Goal: Transaction & Acquisition: Purchase product/service

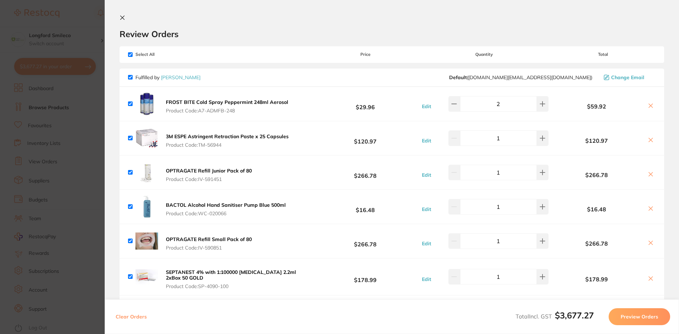
click at [648, 176] on icon at bounding box center [651, 174] width 6 height 6
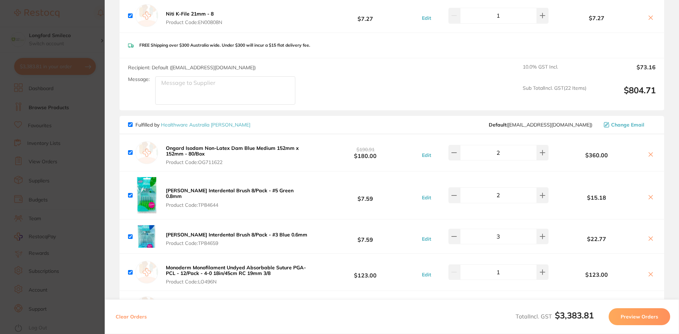
scroll to position [1520, 0]
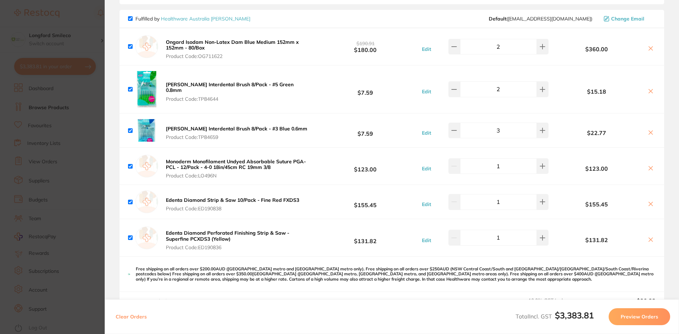
click at [648, 237] on icon at bounding box center [651, 240] width 6 height 6
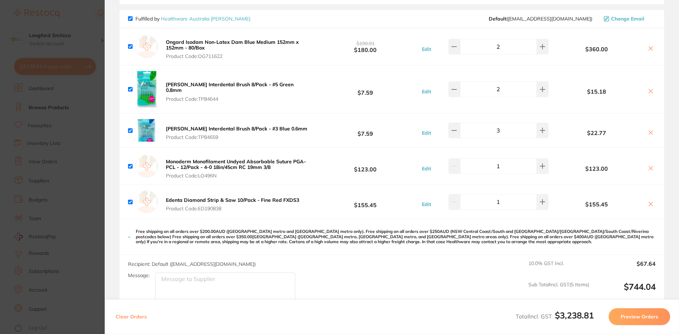
click at [649, 201] on icon at bounding box center [651, 204] width 6 height 6
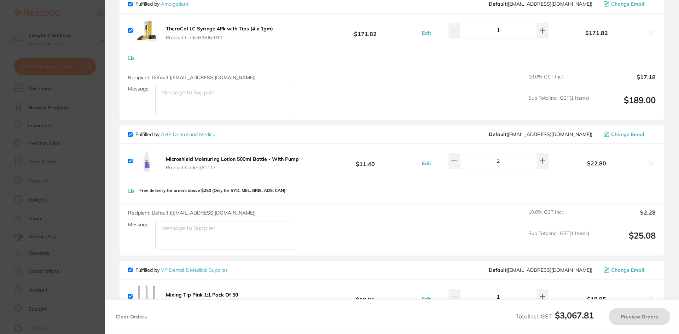
scroll to position [1697, 0]
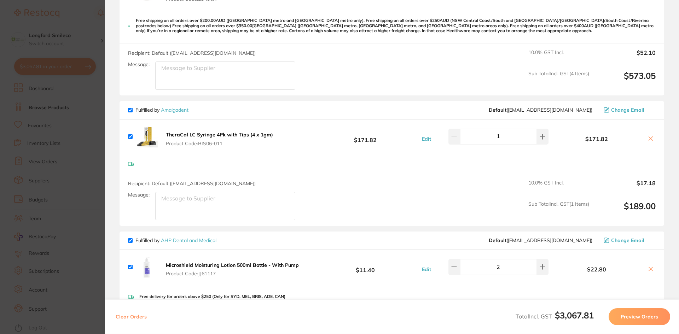
click at [650, 136] on icon at bounding box center [651, 139] width 6 height 6
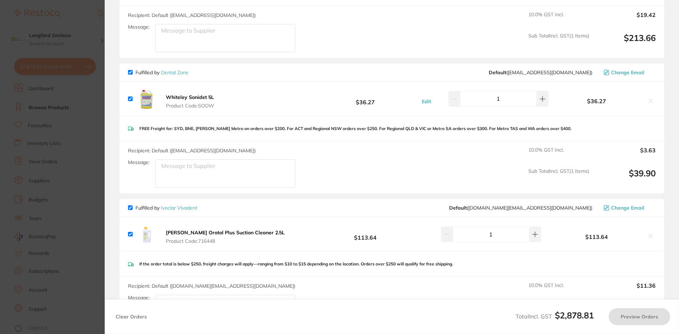
scroll to position [2192, 0]
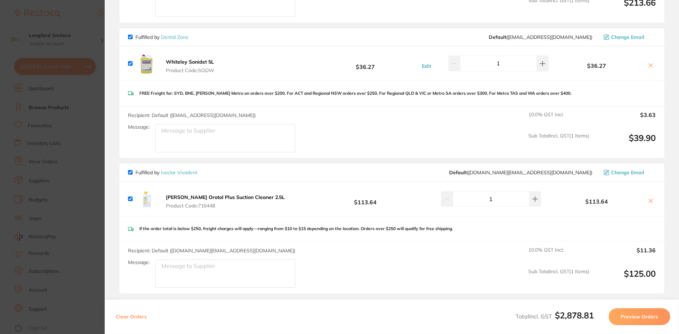
checkbox input "true"
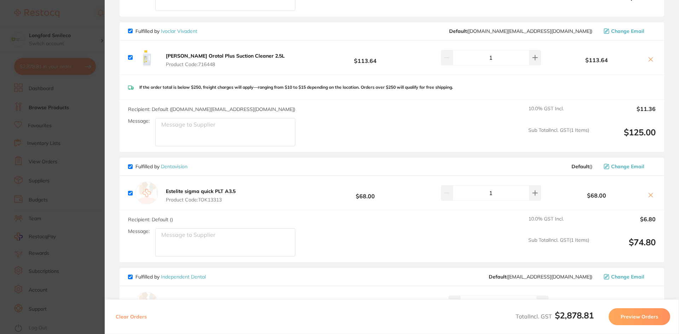
scroll to position [2474, 0]
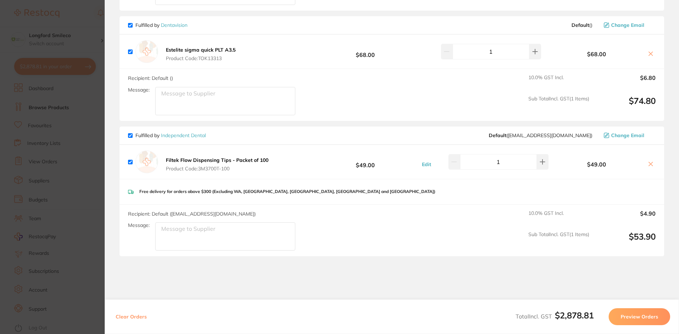
click at [79, 206] on section "Update RRP Set your pre negotiated price for this item. Item Agreed RRP (excl. …" at bounding box center [339, 167] width 679 height 334
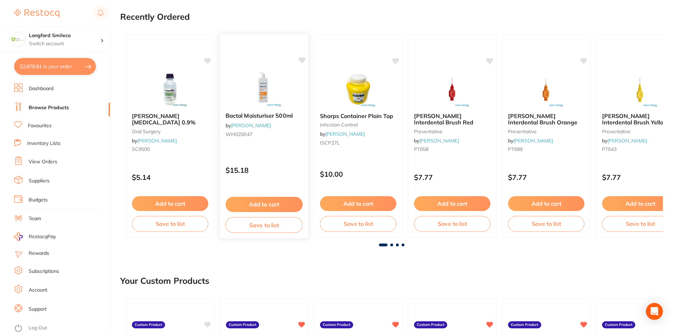
scroll to position [0, 0]
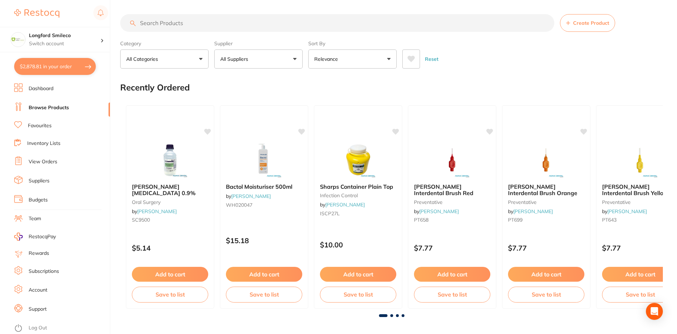
click at [220, 17] on input "search" at bounding box center [337, 23] width 434 height 18
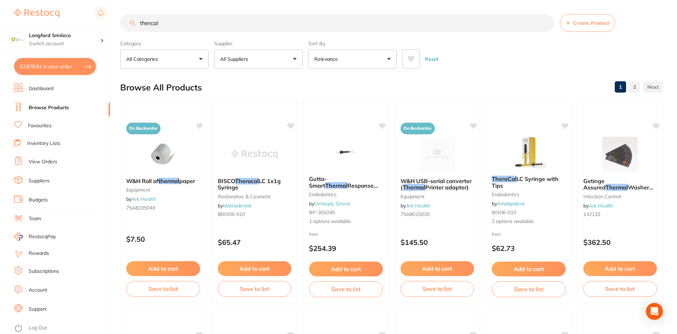
type input "thercal"
click at [260, 61] on button "All Suppliers" at bounding box center [258, 58] width 88 height 19
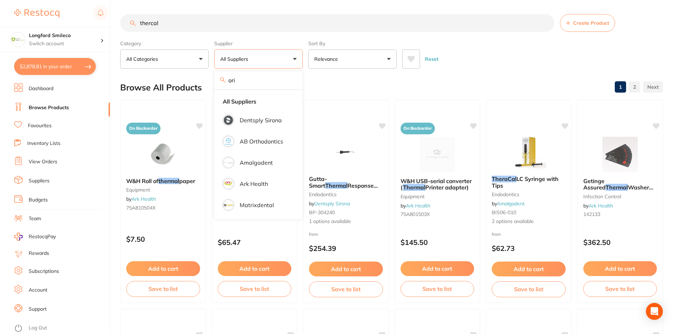
type input "orig"
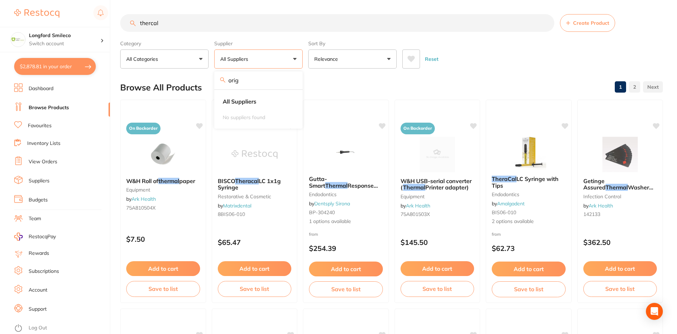
click at [291, 79] on input "orig" at bounding box center [258, 80] width 88 height 18
click at [357, 77] on div "Browse All Products 1 2" at bounding box center [391, 88] width 543 height 24
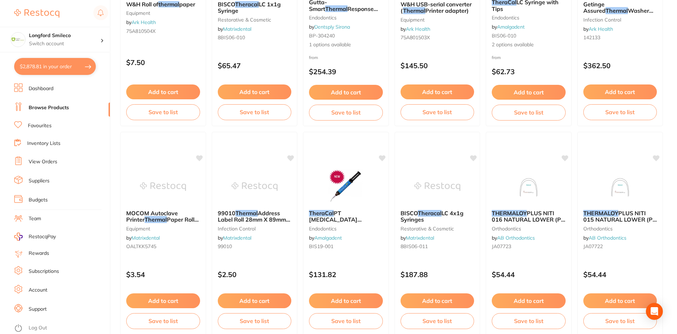
scroll to position [141, 0]
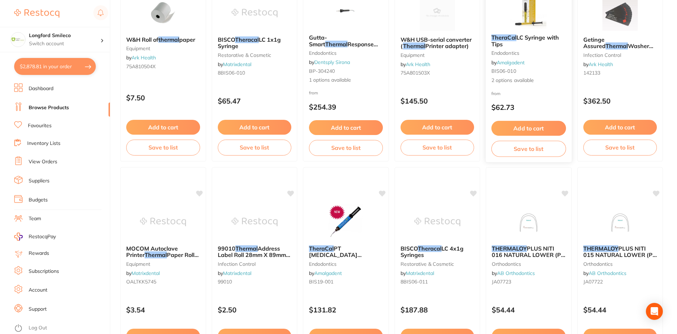
click at [528, 72] on small "BIS06-010" at bounding box center [528, 71] width 75 height 6
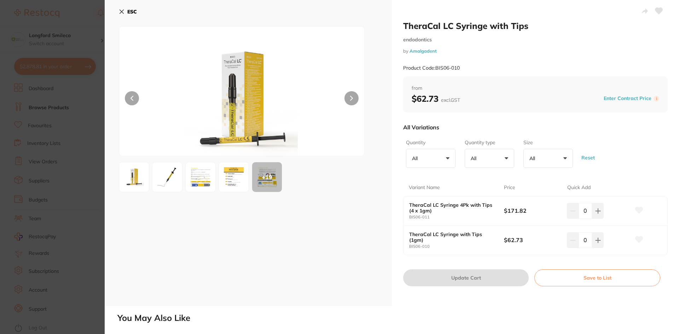
click at [122, 15] on button "ESC" at bounding box center [128, 12] width 18 height 12
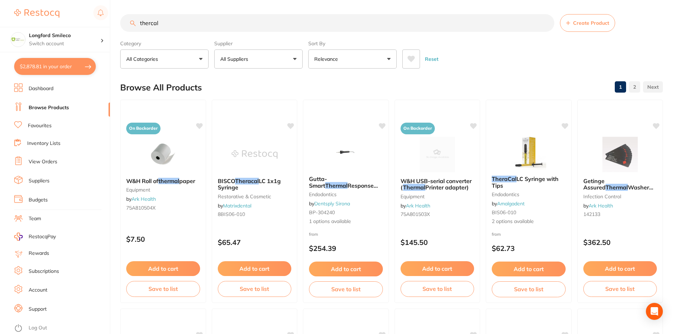
click at [497, 132] on div "TheraCal LC Syringe with Tips endodontics by Amalgadent BIS06-010 2 options ava…" at bounding box center [529, 201] width 86 height 203
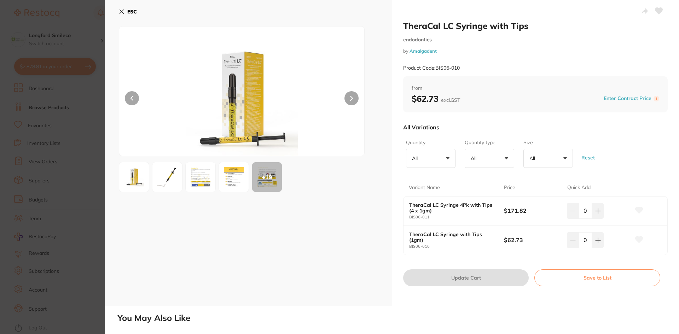
click at [595, 238] on icon at bounding box center [598, 241] width 6 height 6
type input "1"
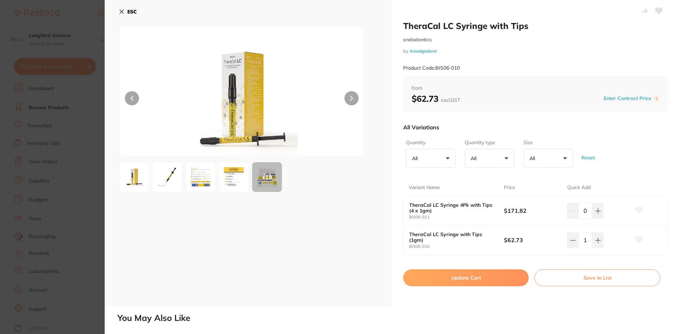
click at [436, 270] on button "Update Cart" at bounding box center [465, 277] width 125 height 17
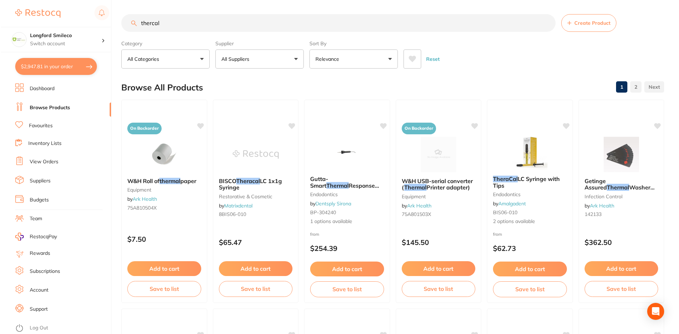
scroll to position [2229, 0]
click at [37, 57] on section "Longford Smileco Switch account Longford Smileco North West Dental Deloraine $2…" at bounding box center [55, 167] width 110 height 334
click at [47, 62] on button "$2,947.81 in your order" at bounding box center [55, 66] width 82 height 17
checkbox input "true"
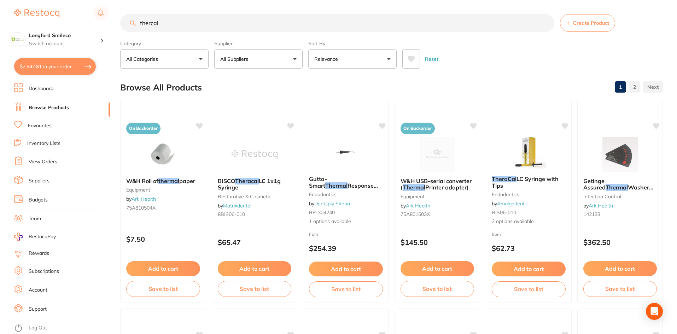
checkbox input "true"
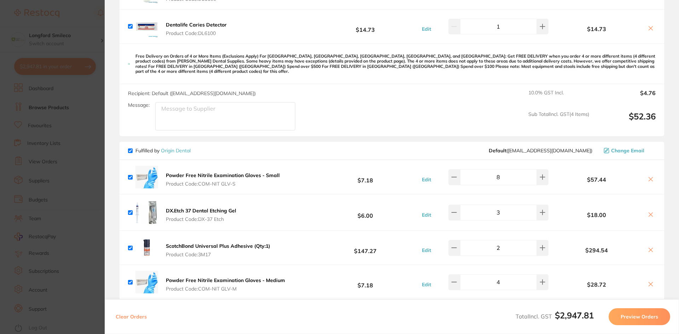
scroll to position [601, 0]
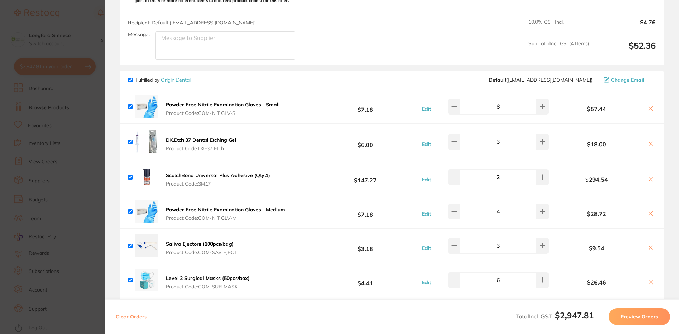
click at [648, 141] on icon at bounding box center [651, 144] width 6 height 6
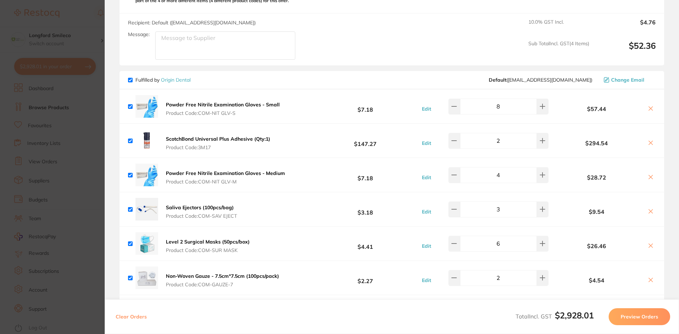
checkbox input "true"
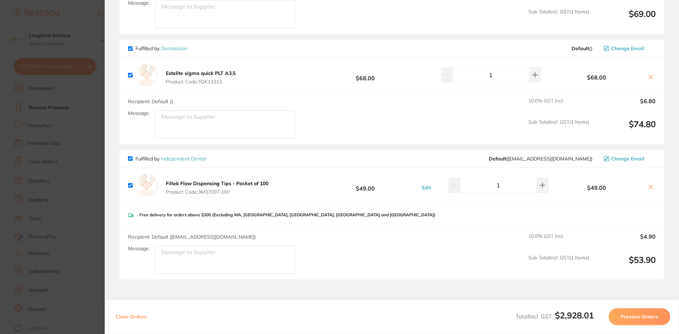
scroll to position [2593, 0]
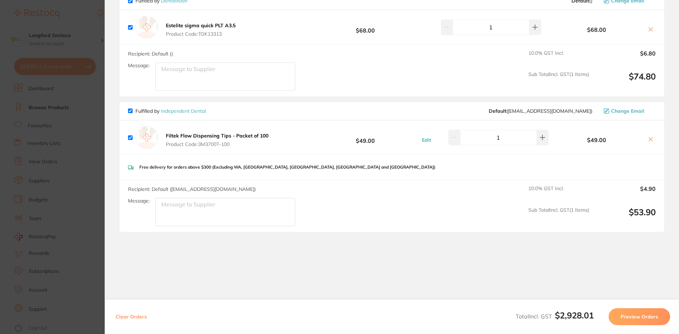
click at [79, 201] on section "Update RRP Set your pre negotiated price for this item. Item Agreed RRP (excl. …" at bounding box center [339, 167] width 679 height 334
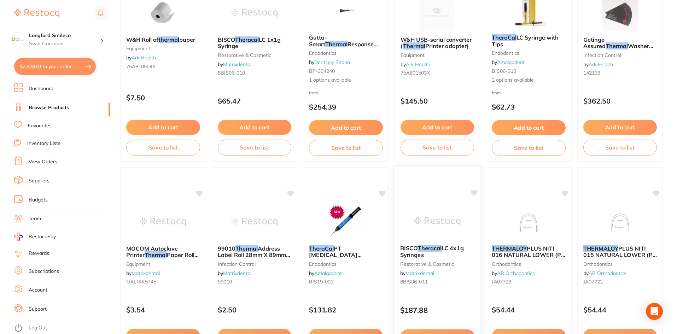
scroll to position [0, 0]
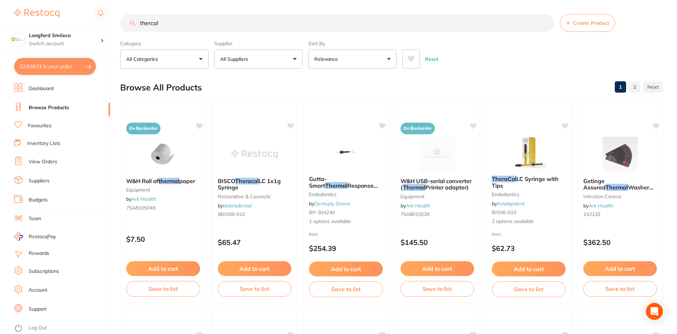
click at [48, 124] on link "Favourites" at bounding box center [40, 125] width 24 height 7
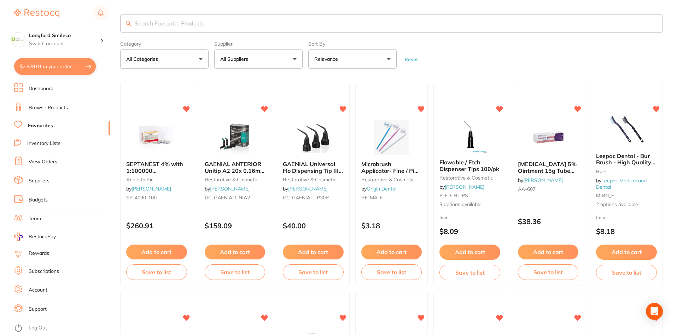
click at [316, 248] on button "Add to cart" at bounding box center [313, 252] width 61 height 15
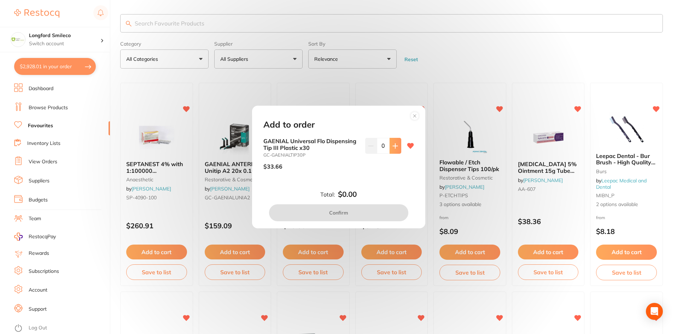
click at [397, 148] on button at bounding box center [396, 146] width 12 height 16
type input "1"
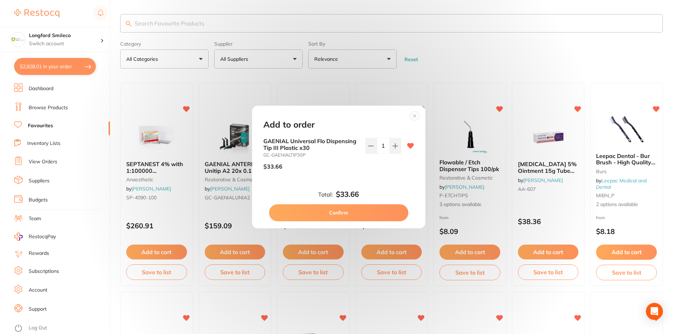
click at [387, 211] on button "Confirm" at bounding box center [338, 212] width 139 height 17
checkbox input "false"
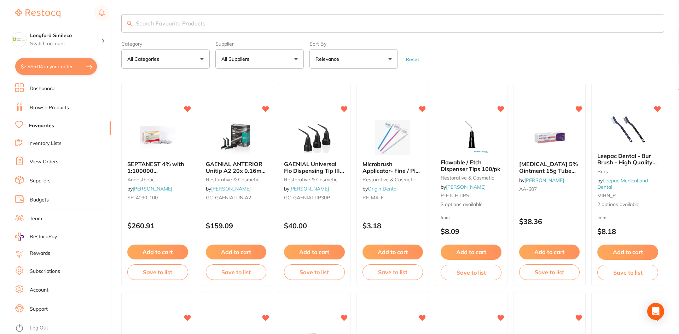
scroll to position [2627, 0]
click at [78, 69] on button "$2,965.04 in your order" at bounding box center [55, 66] width 82 height 17
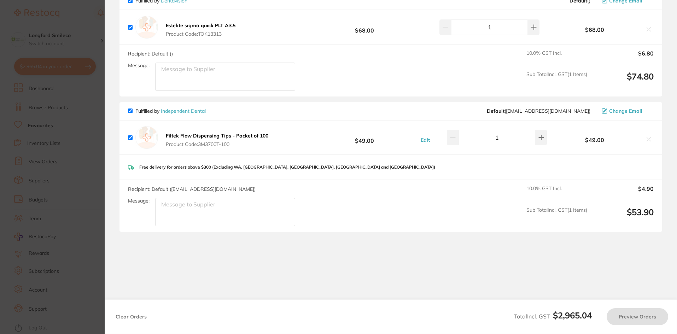
checkbox input "true"
checkbox input "false"
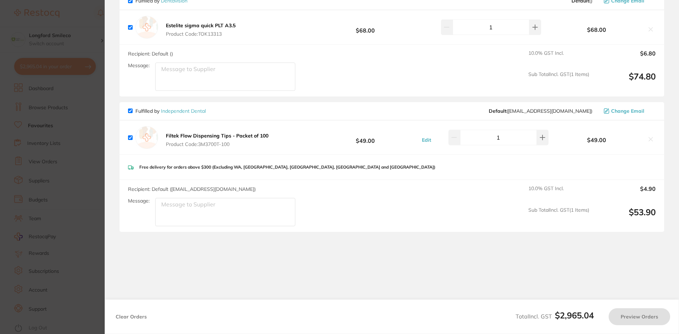
checkbox input "true"
click at [649, 138] on icon at bounding box center [651, 140] width 4 height 4
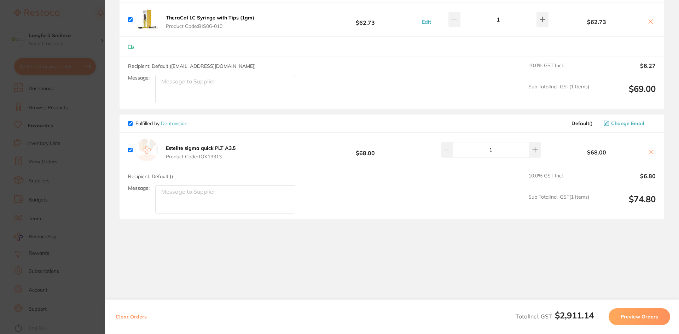
scroll to position [2491, 0]
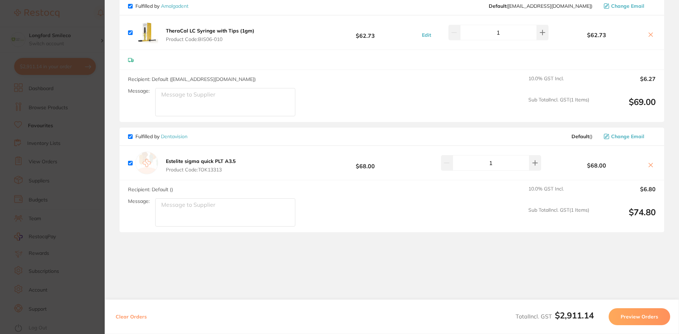
click at [90, 182] on section "Update RRP Set your pre negotiated price for this item. Item Agreed RRP (excl. …" at bounding box center [339, 167] width 679 height 334
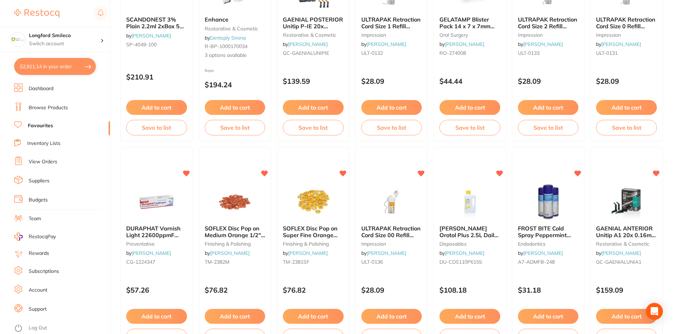
scroll to position [389, 0]
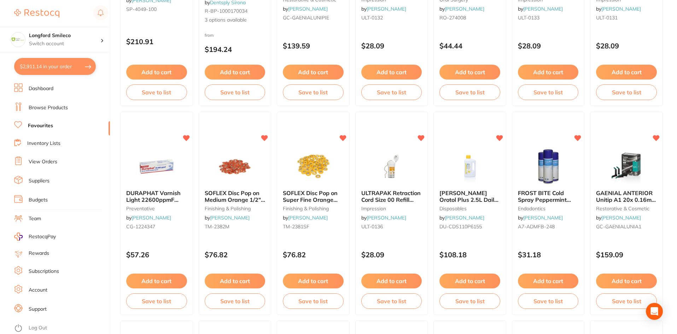
click at [63, 70] on button "$2,911.14 in your order" at bounding box center [55, 66] width 82 height 17
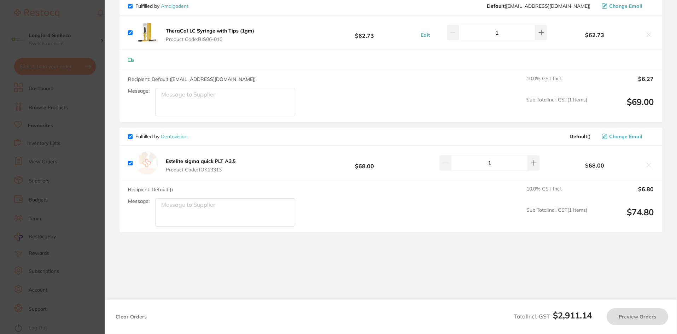
checkbox input "true"
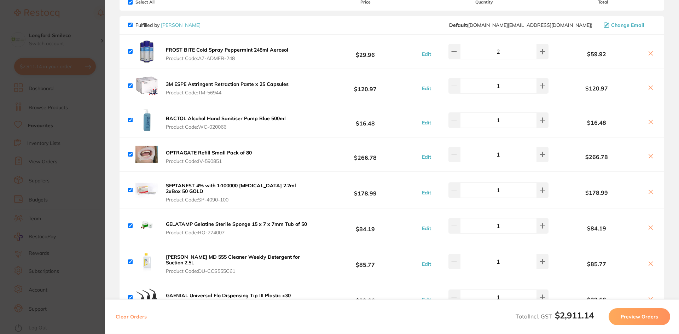
scroll to position [17, 0]
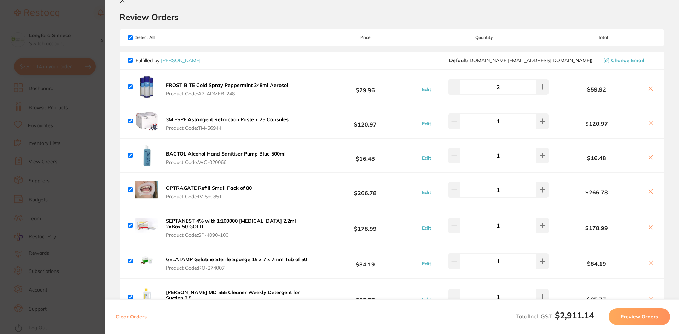
click at [45, 165] on section "Update RRP Set your pre negotiated price for this item. Item Agreed RRP (excl. …" at bounding box center [339, 167] width 679 height 334
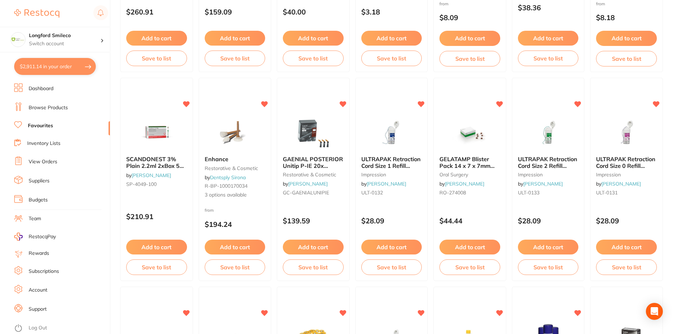
scroll to position [0, 0]
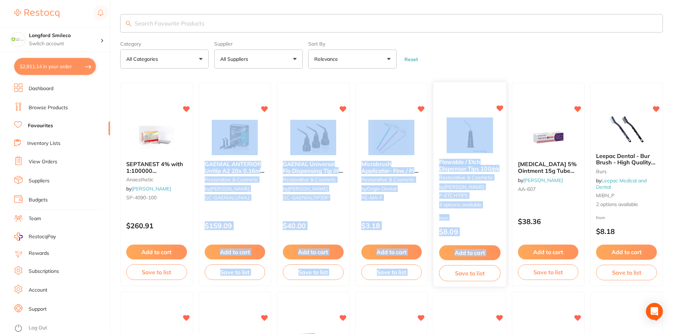
drag, startPoint x: 240, startPoint y: 70, endPoint x: 457, endPoint y: 285, distance: 305.7
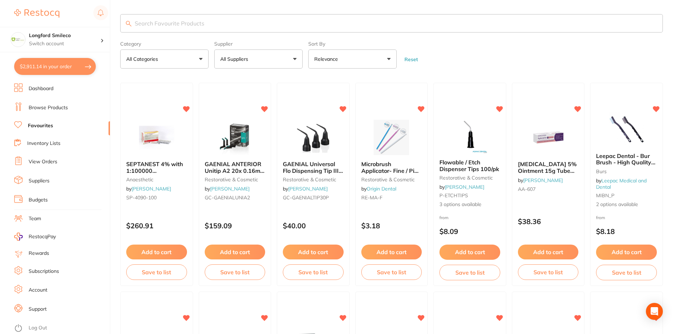
click at [437, 42] on form "Category All Categories All Categories anaesthetic burs disposables endodontics…" at bounding box center [391, 53] width 543 height 30
click at [53, 66] on button "$2,911.14 in your order" at bounding box center [55, 66] width 82 height 17
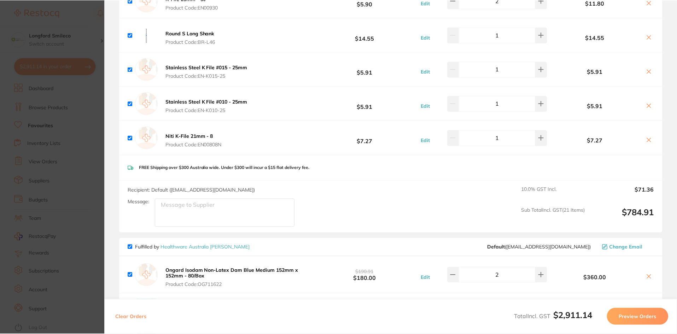
scroll to position [1466, 0]
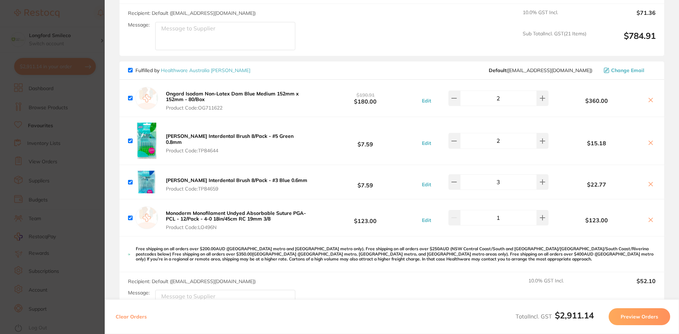
click at [96, 243] on section "Update RRP Set your pre negotiated price for this item. Item Agreed RRP (excl. …" at bounding box center [339, 167] width 679 height 334
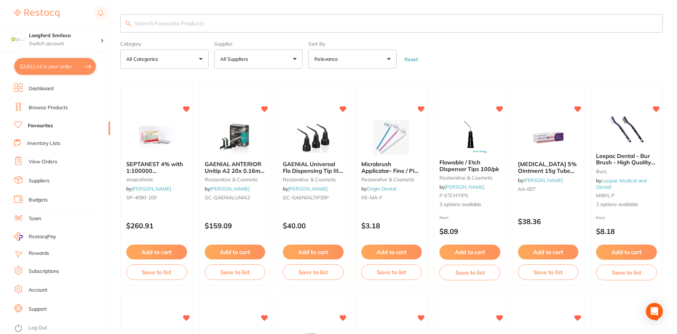
scroll to position [2, 0]
